Goal: Task Accomplishment & Management: Manage account settings

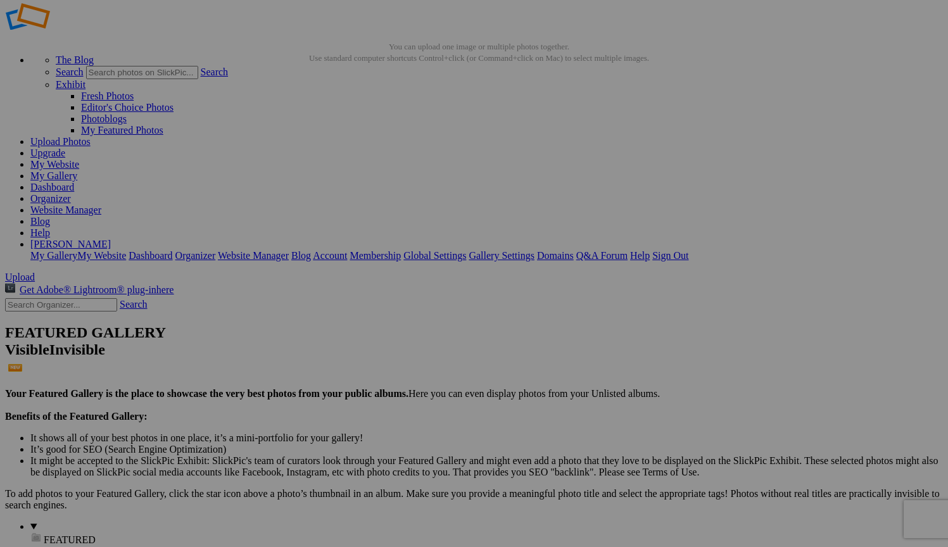
scroll to position [25, 0]
drag, startPoint x: 347, startPoint y: 153, endPoint x: 499, endPoint y: 285, distance: 201.4
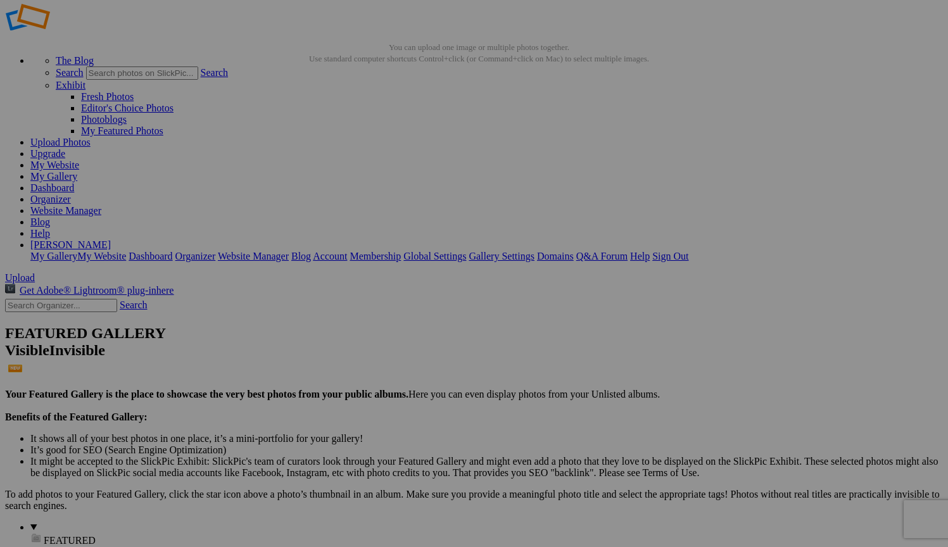
click at [390, 362] on span "Yes" at bounding box center [382, 356] width 15 height 11
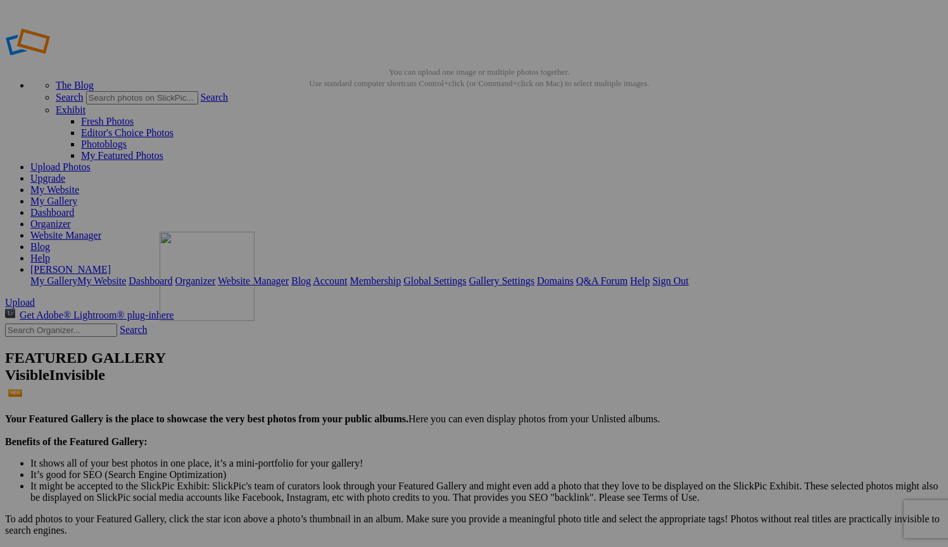
drag, startPoint x: 356, startPoint y: 186, endPoint x: 328, endPoint y: 323, distance: 139.7
click at [390, 362] on span "Yes" at bounding box center [382, 356] width 15 height 11
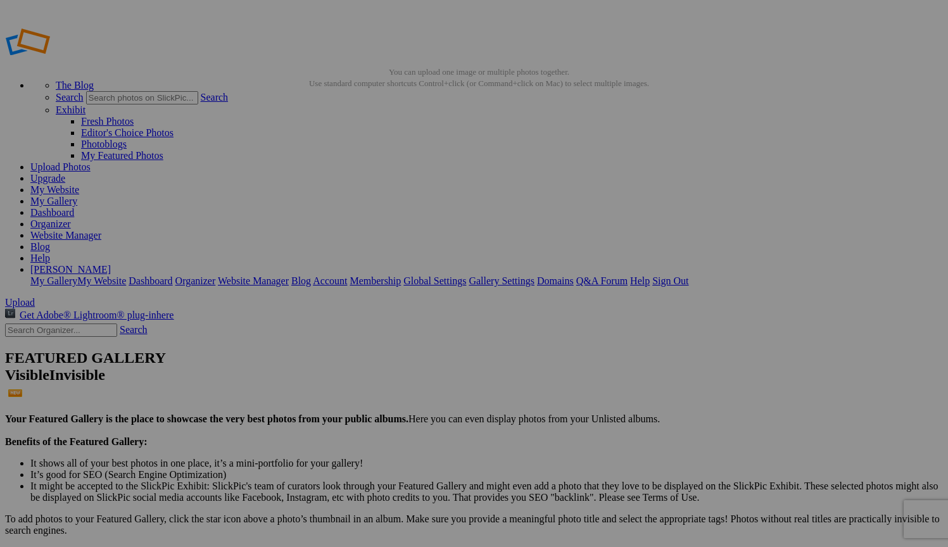
click at [390, 362] on span "Yes" at bounding box center [382, 356] width 15 height 11
drag, startPoint x: 678, startPoint y: 189, endPoint x: 315, endPoint y: 196, distance: 362.7
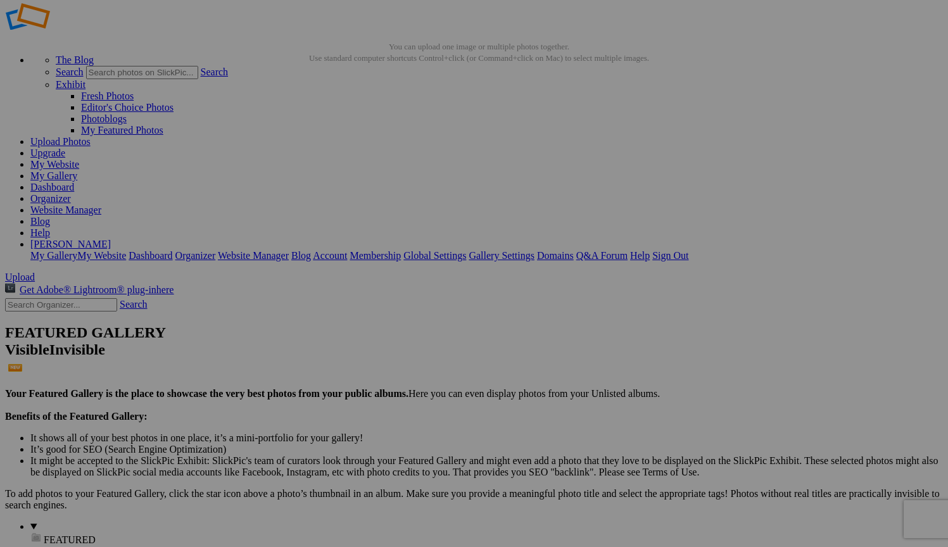
scroll to position [25, 0]
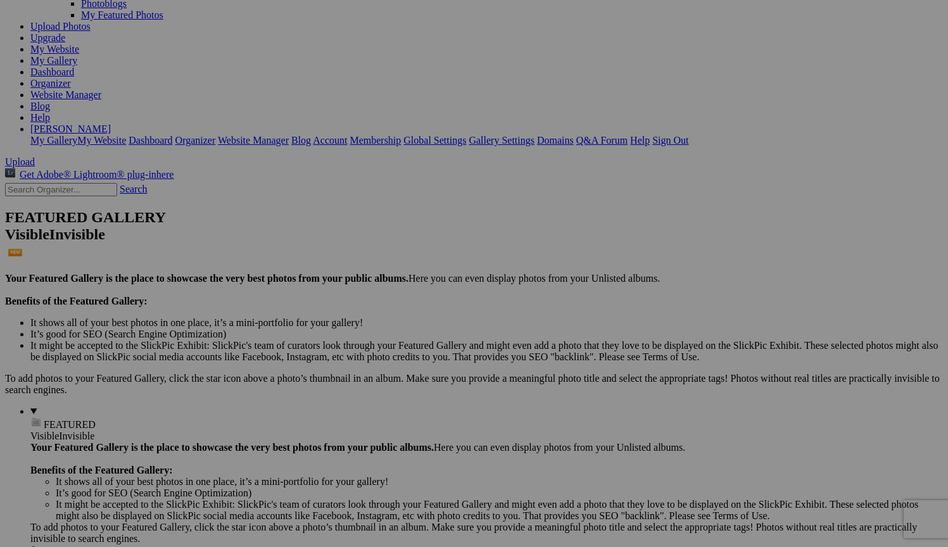
scroll to position [173, 0]
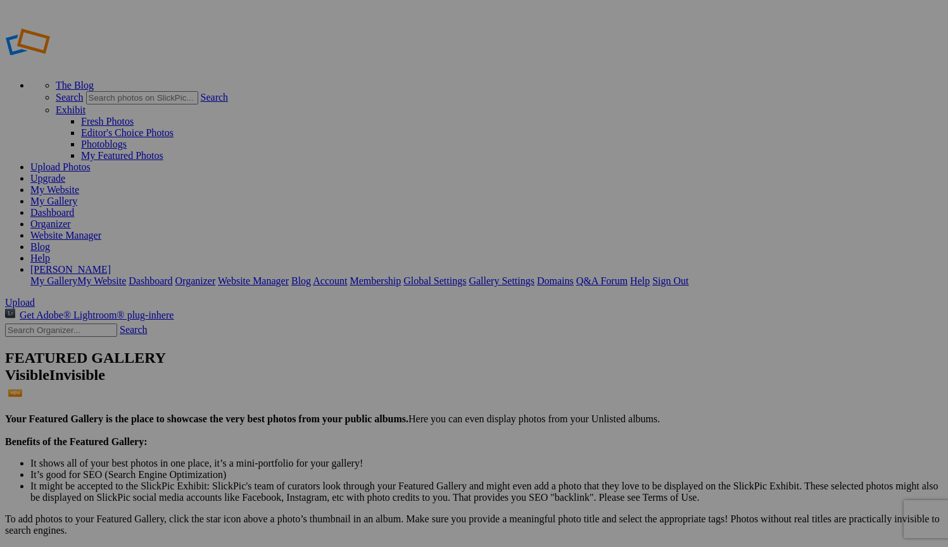
type input "My Portfolio"
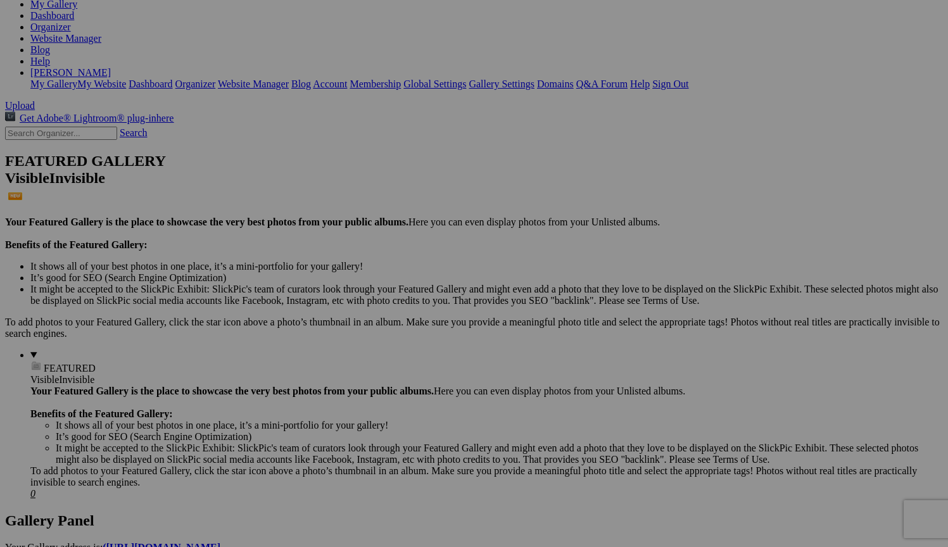
scroll to position [219, 0]
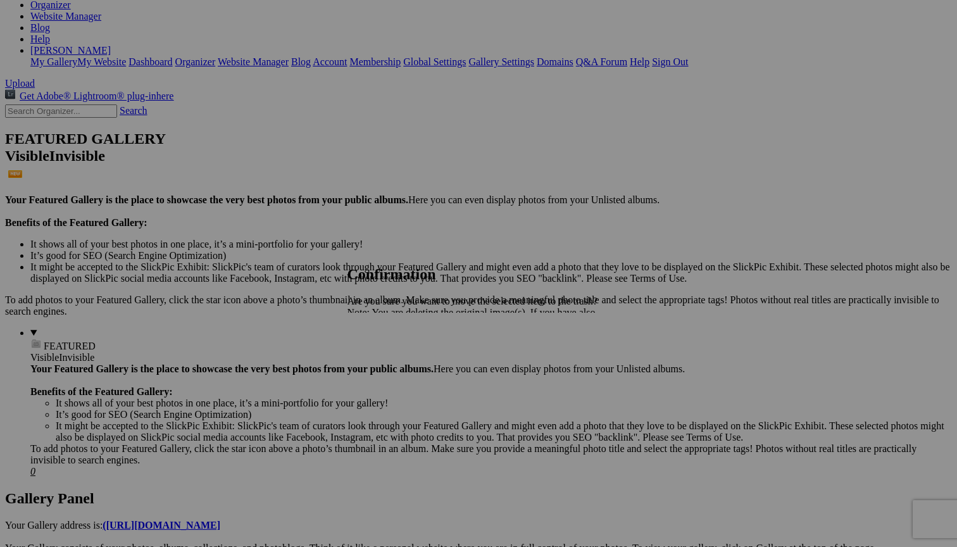
click at [390, 362] on link "Yes" at bounding box center [382, 356] width 15 height 11
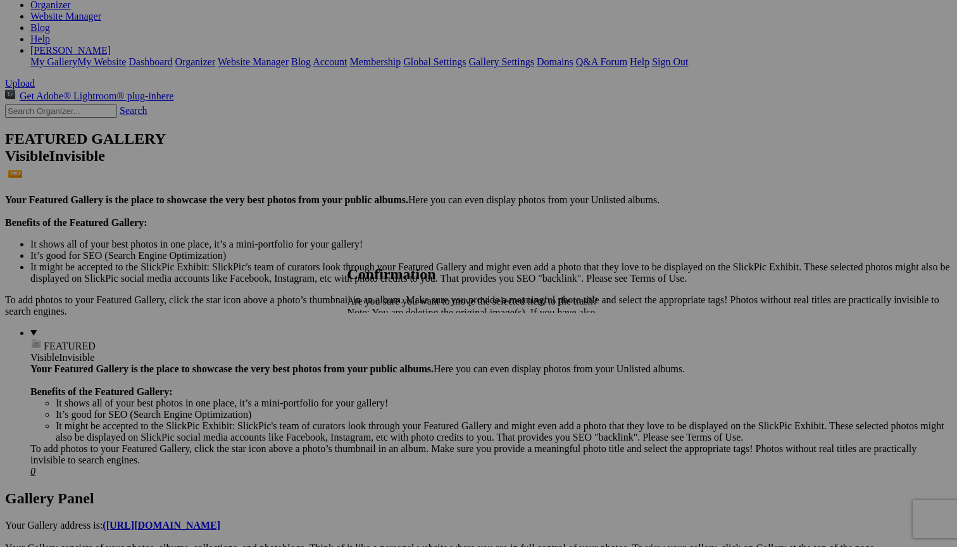
click at [390, 362] on span "Yes" at bounding box center [382, 356] width 15 height 11
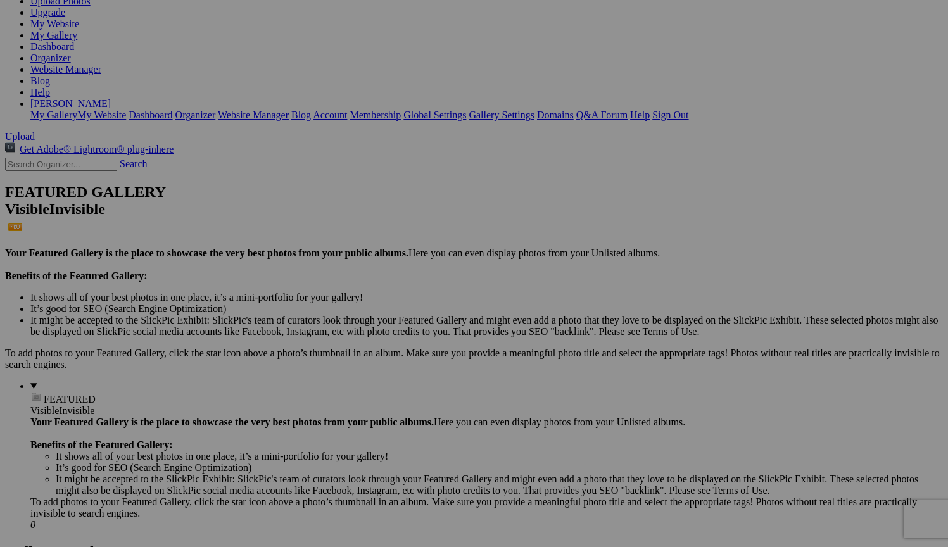
scroll to position [168, 0]
drag, startPoint x: 361, startPoint y: 198, endPoint x: 468, endPoint y: 189, distance: 106.7
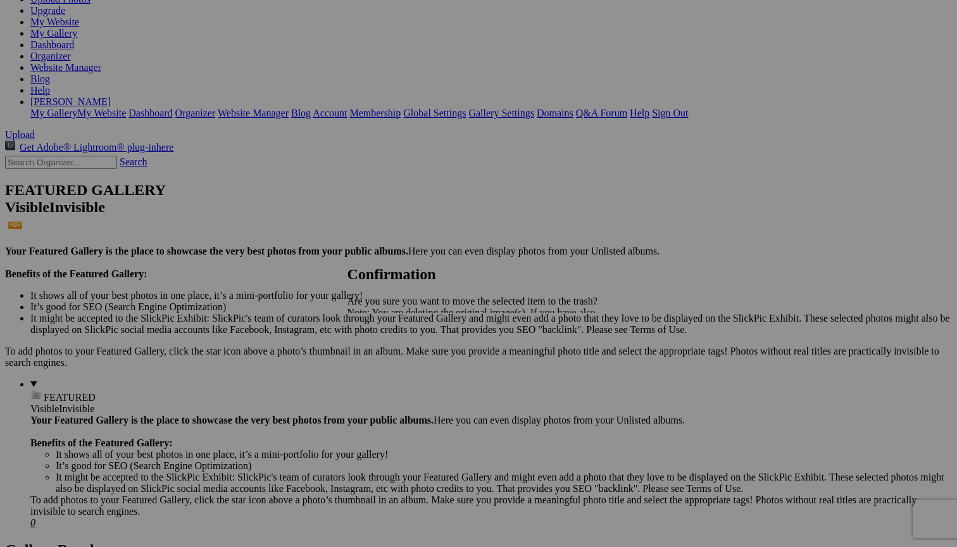
click at [390, 362] on span "Yes" at bounding box center [382, 356] width 15 height 11
